Goal: Navigation & Orientation: Find specific page/section

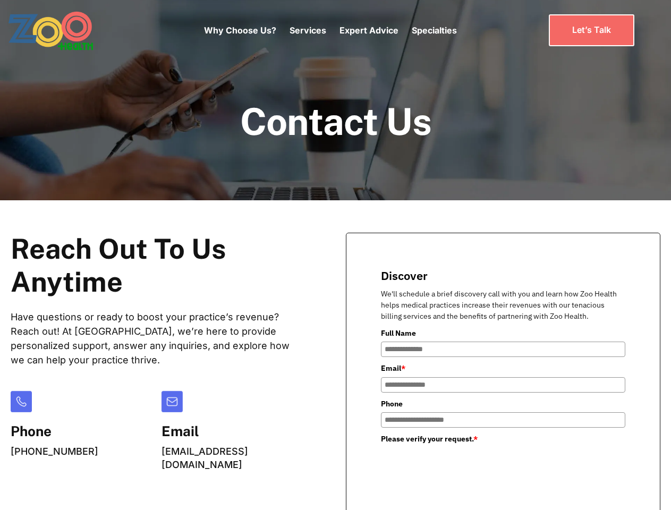
click at [330, 30] on div "Why Choose Us? Services Chronic Care Management Contract Optimization Denial An…" at bounding box center [330, 30] width 253 height 45
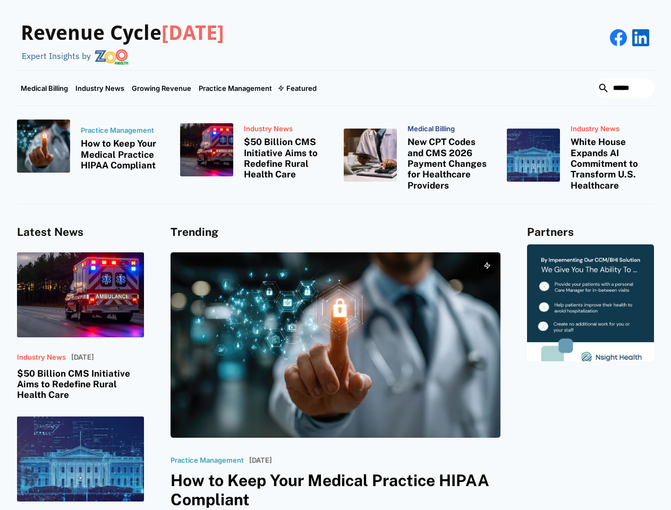
click at [296, 88] on div "Featured" at bounding box center [301, 88] width 30 height 8
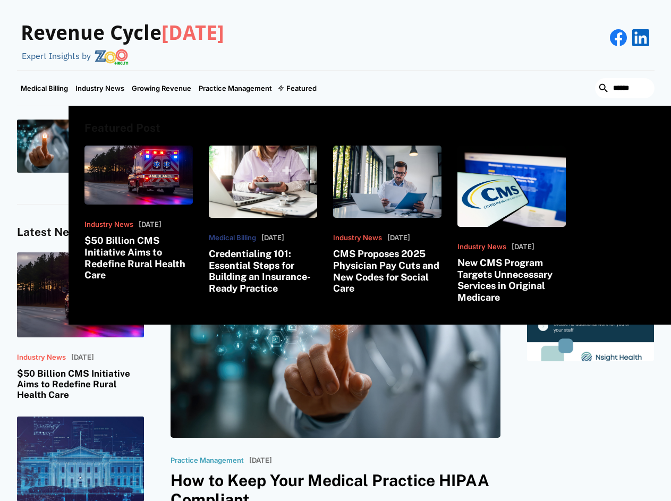
click at [548, 501] on html "Revenue Cycle Today Expert Insights by Medical Billing Industry News Growing Re…" at bounding box center [335, 250] width 671 height 501
